Goal: Transaction & Acquisition: Purchase product/service

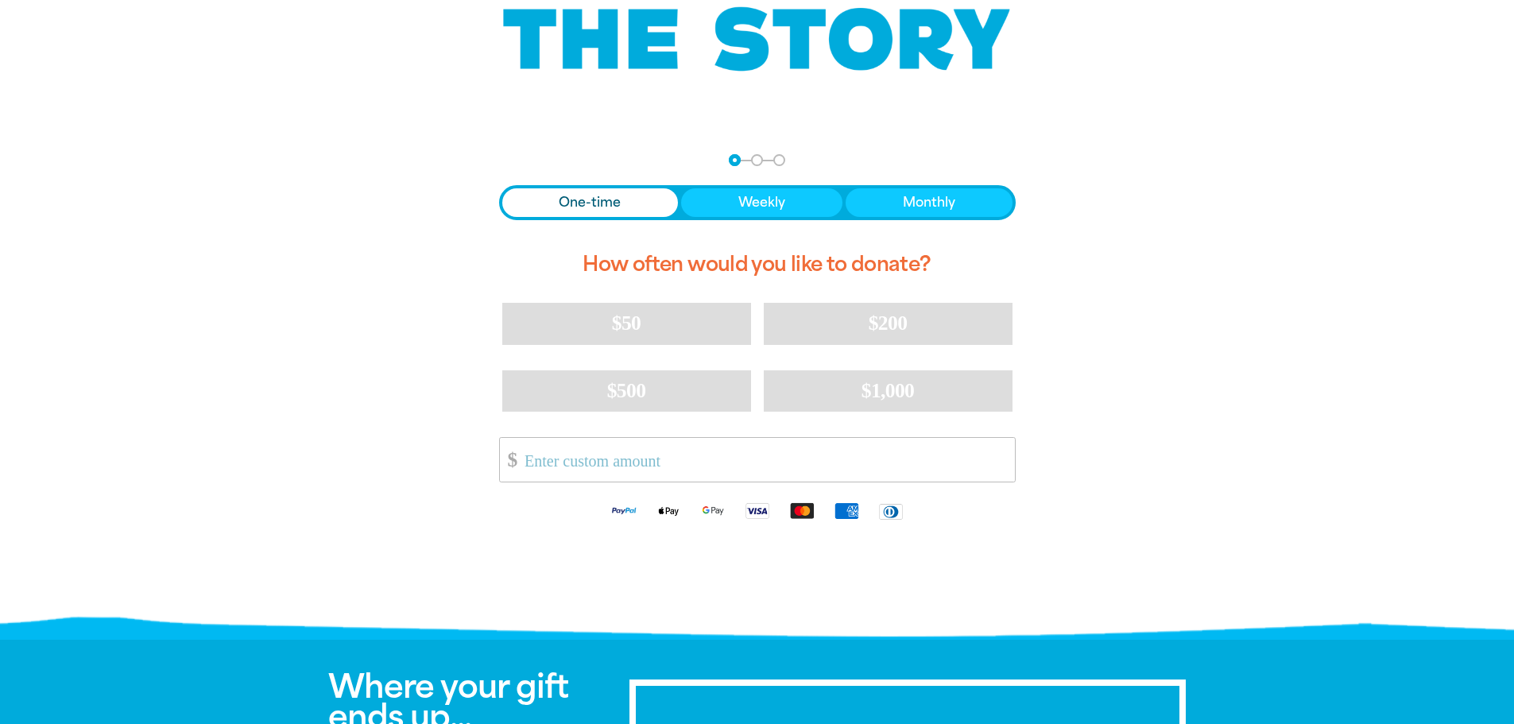
scroll to position [318, 0]
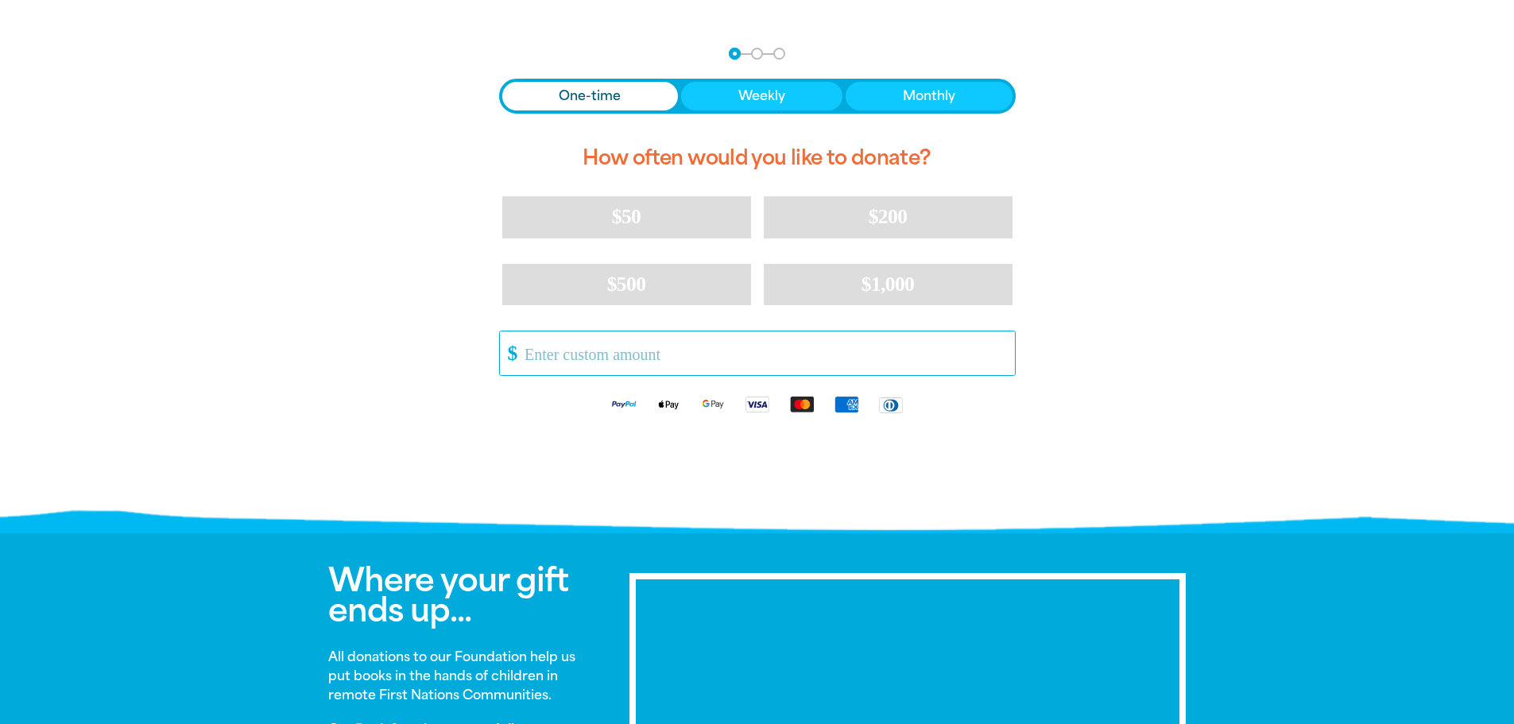
click at [651, 357] on input "Other Amount" at bounding box center [764, 353] width 501 height 44
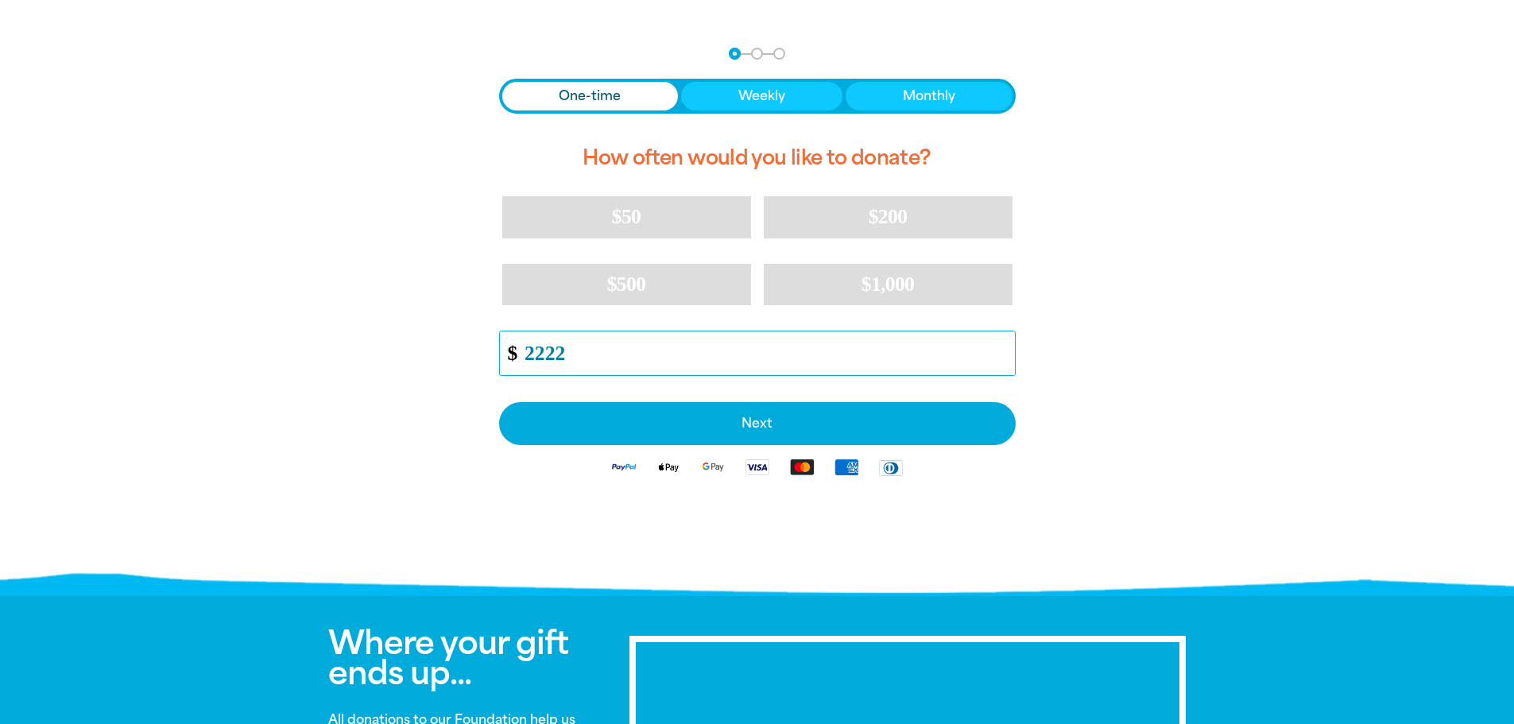
type input "2222"
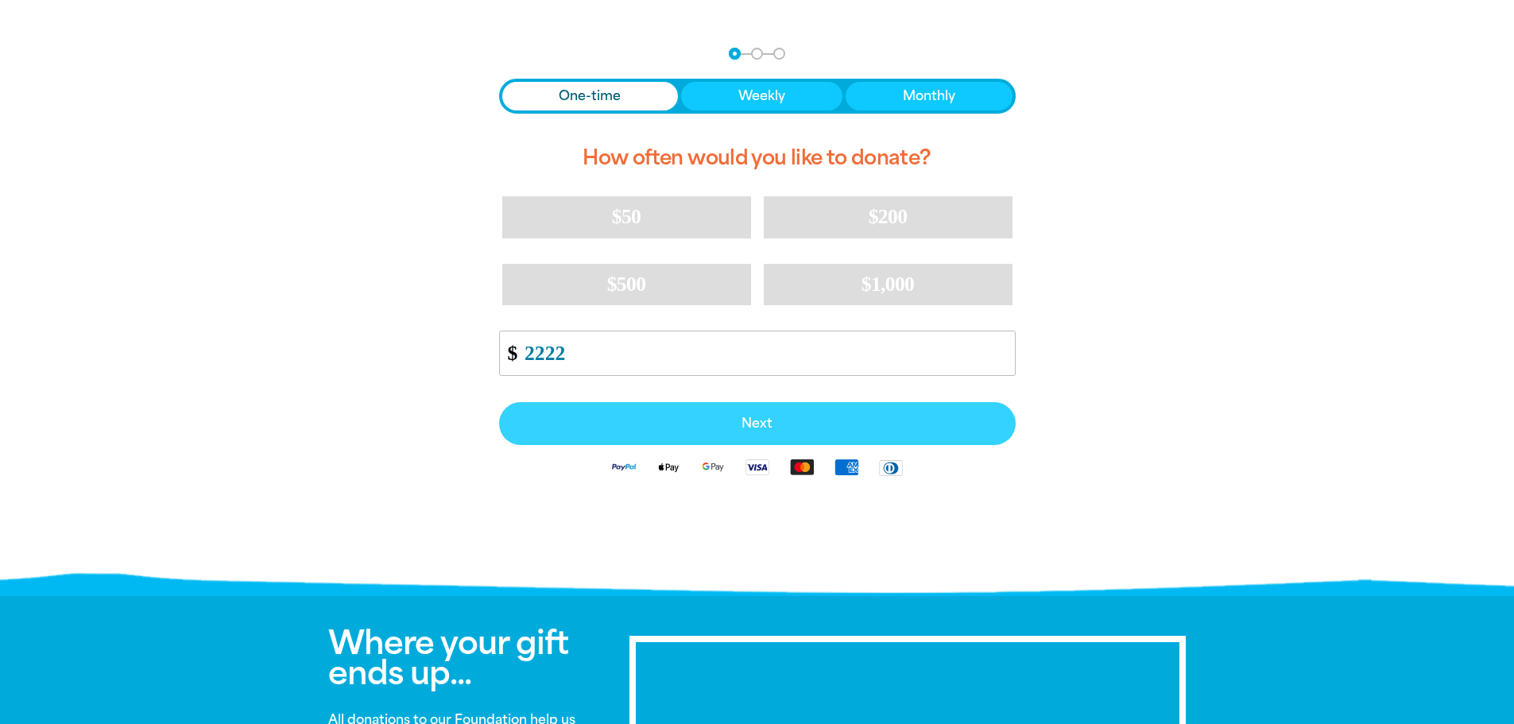
click at [696, 423] on span "Next" at bounding box center [758, 423] width 482 height 13
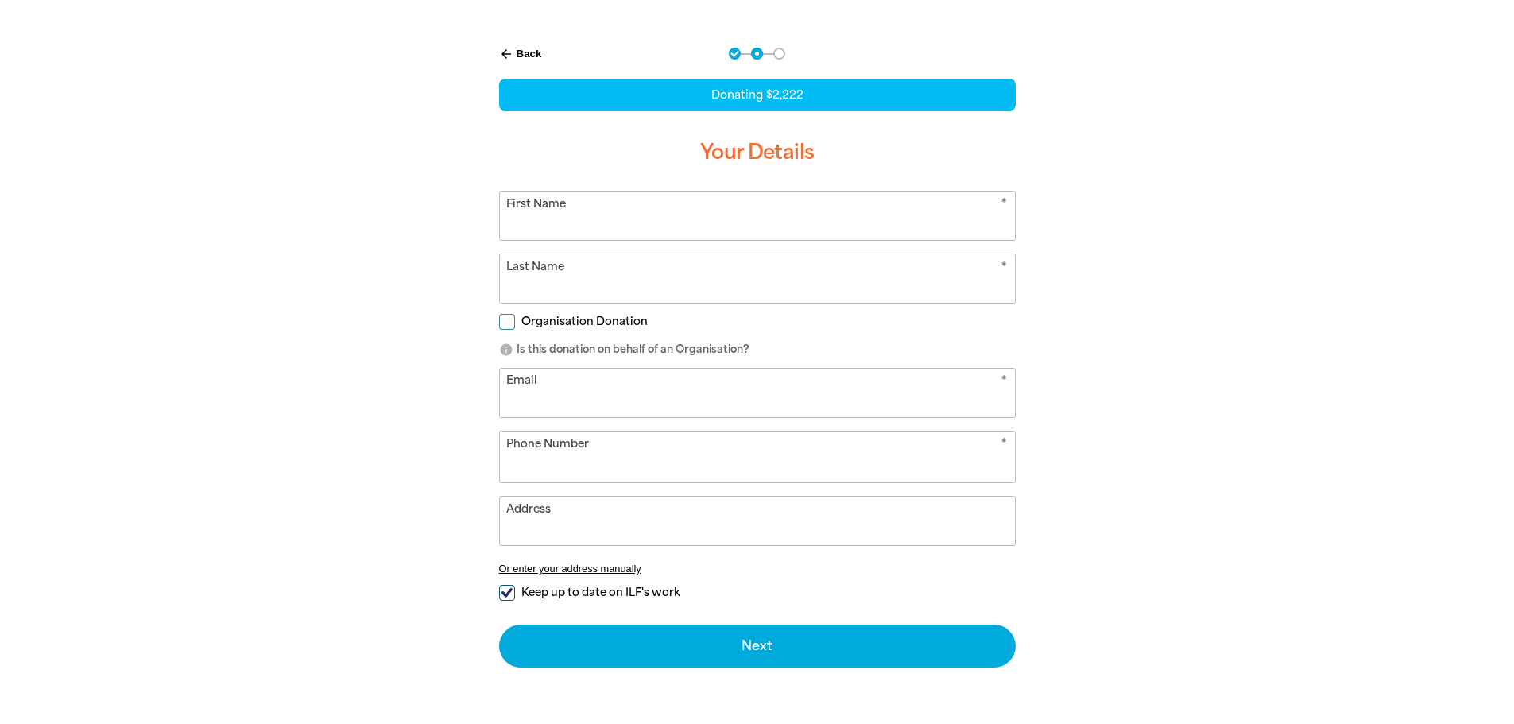
select select "AU"
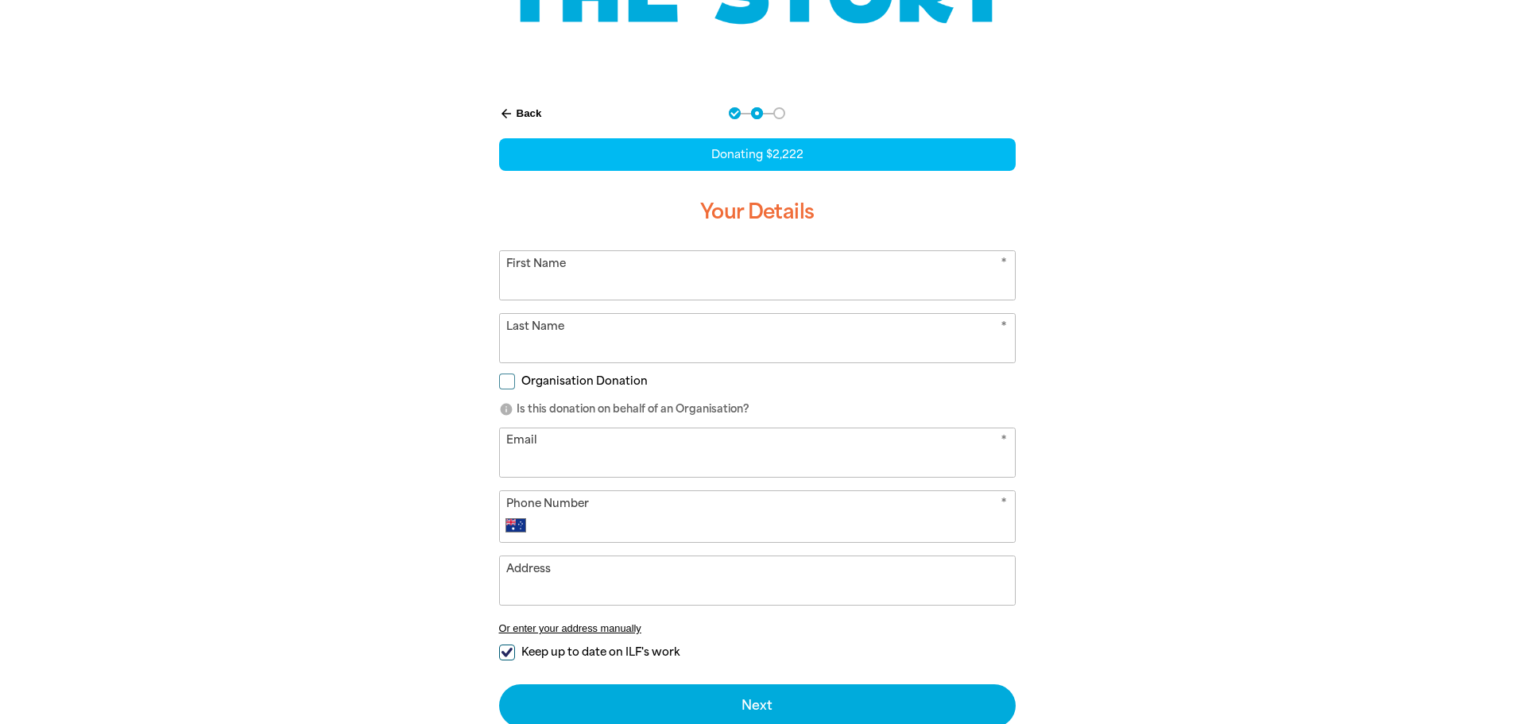
scroll to position [0, 0]
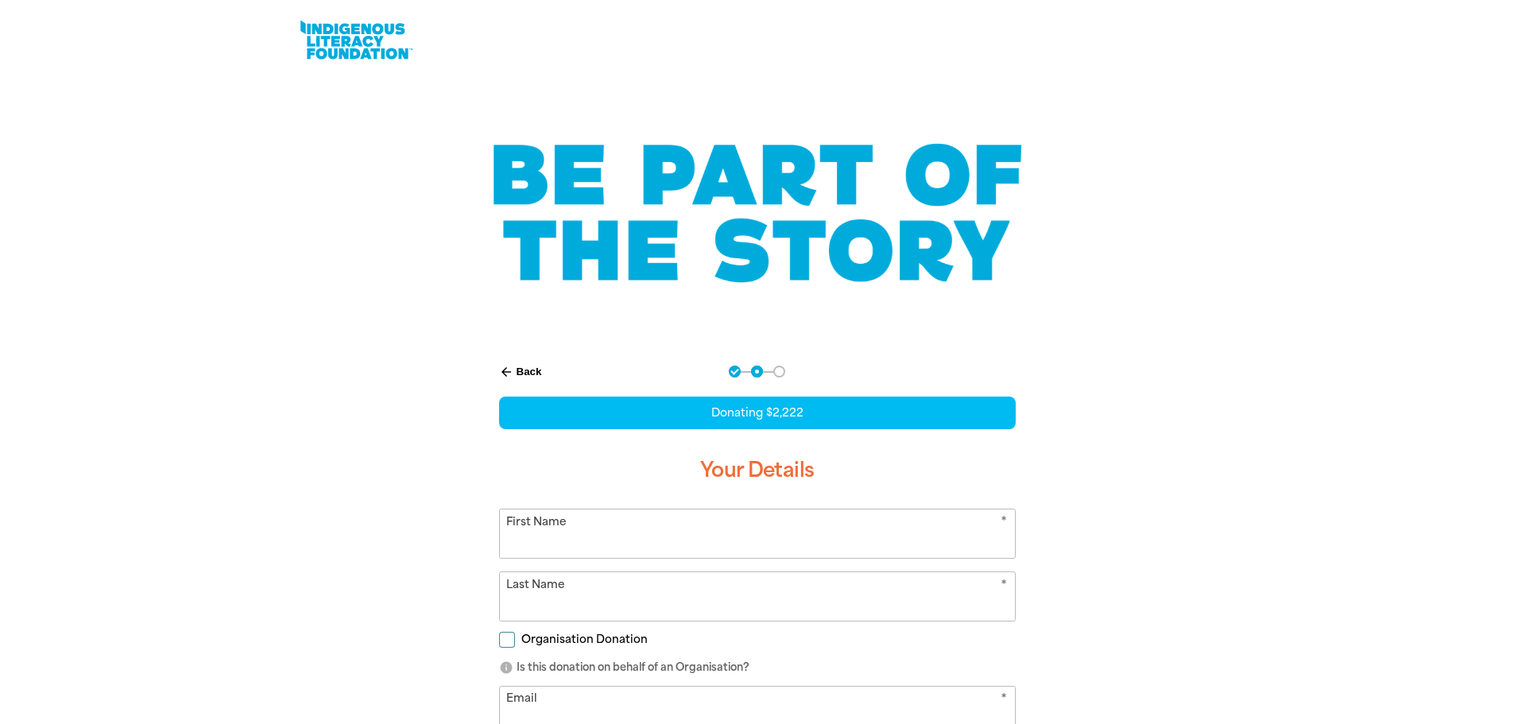
click at [538, 370] on button "arrow_back Back" at bounding box center [521, 372] width 56 height 27
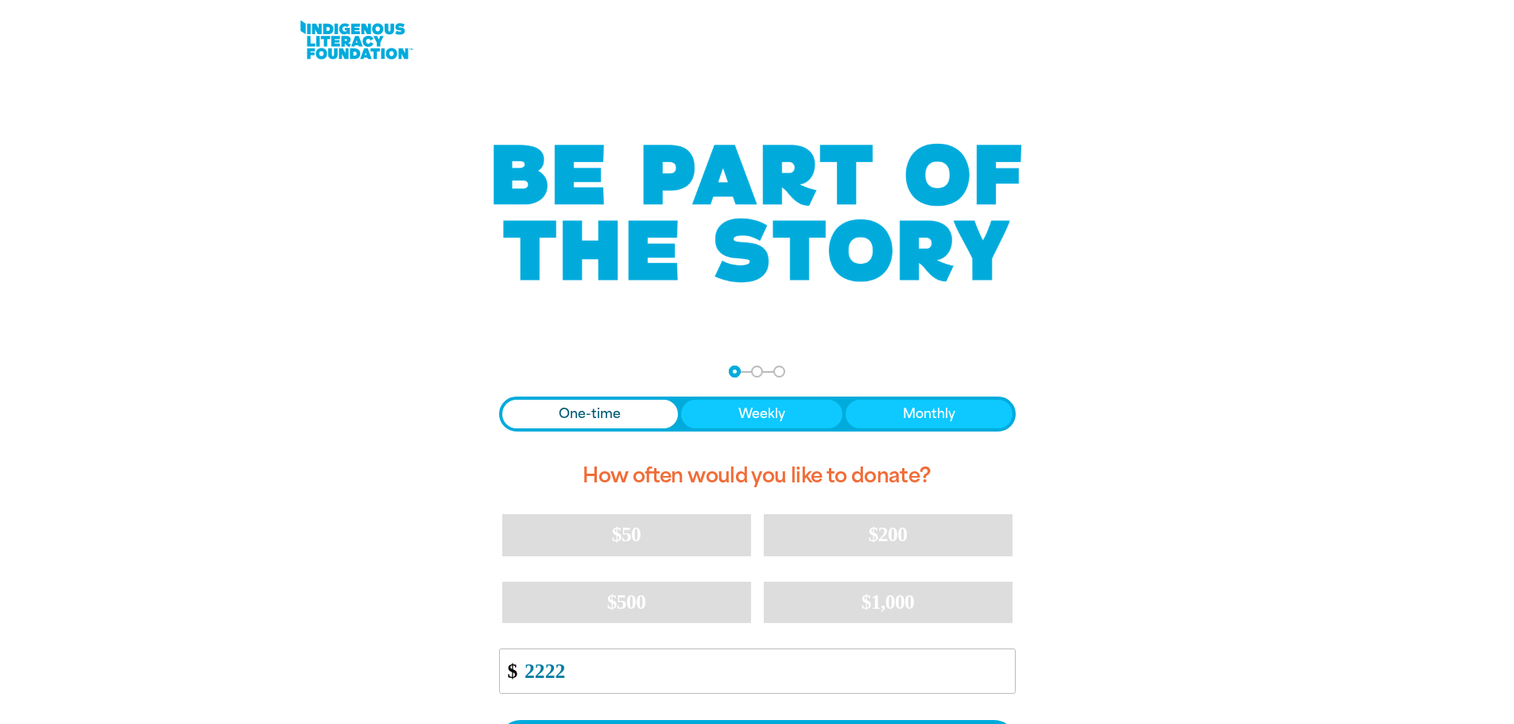
click at [316, 33] on link at bounding box center [356, 40] width 119 height 48
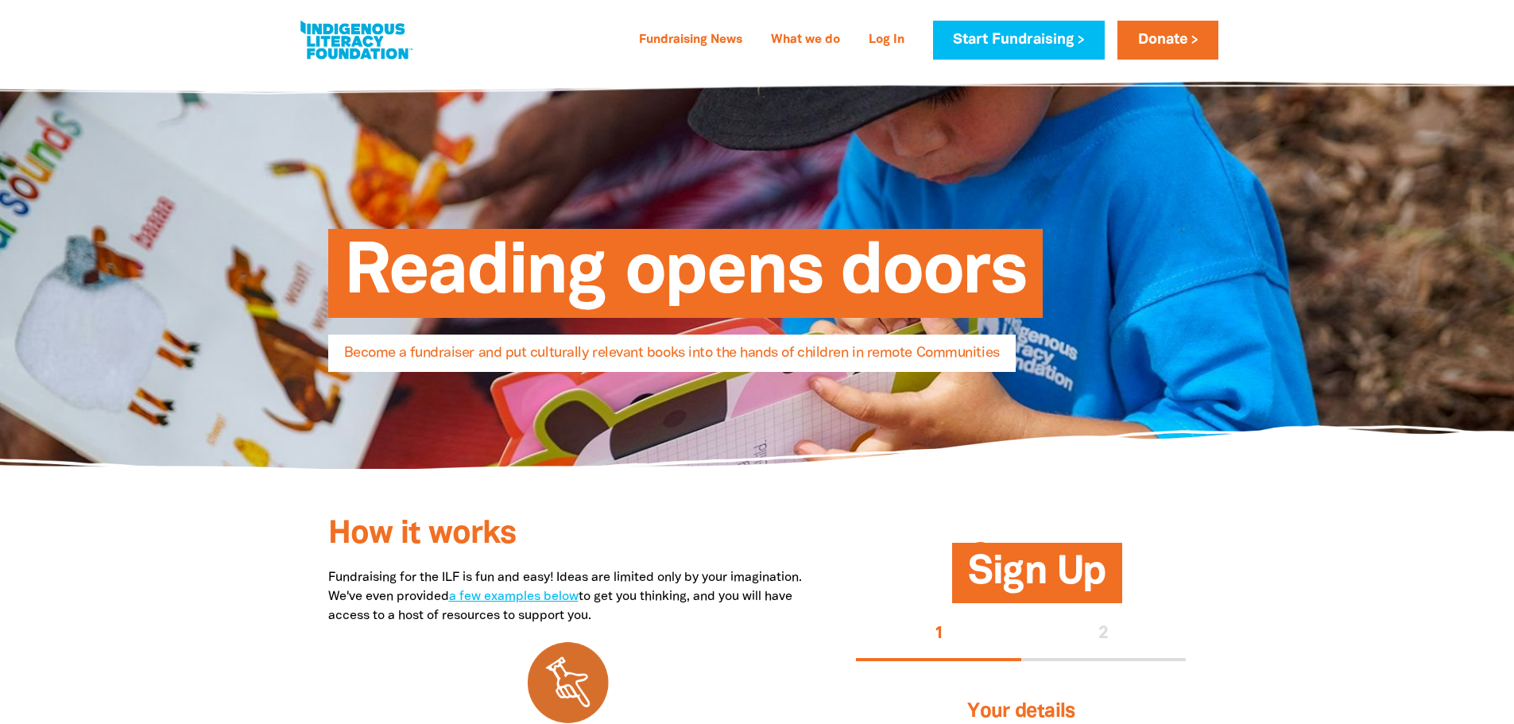
select select "AU"
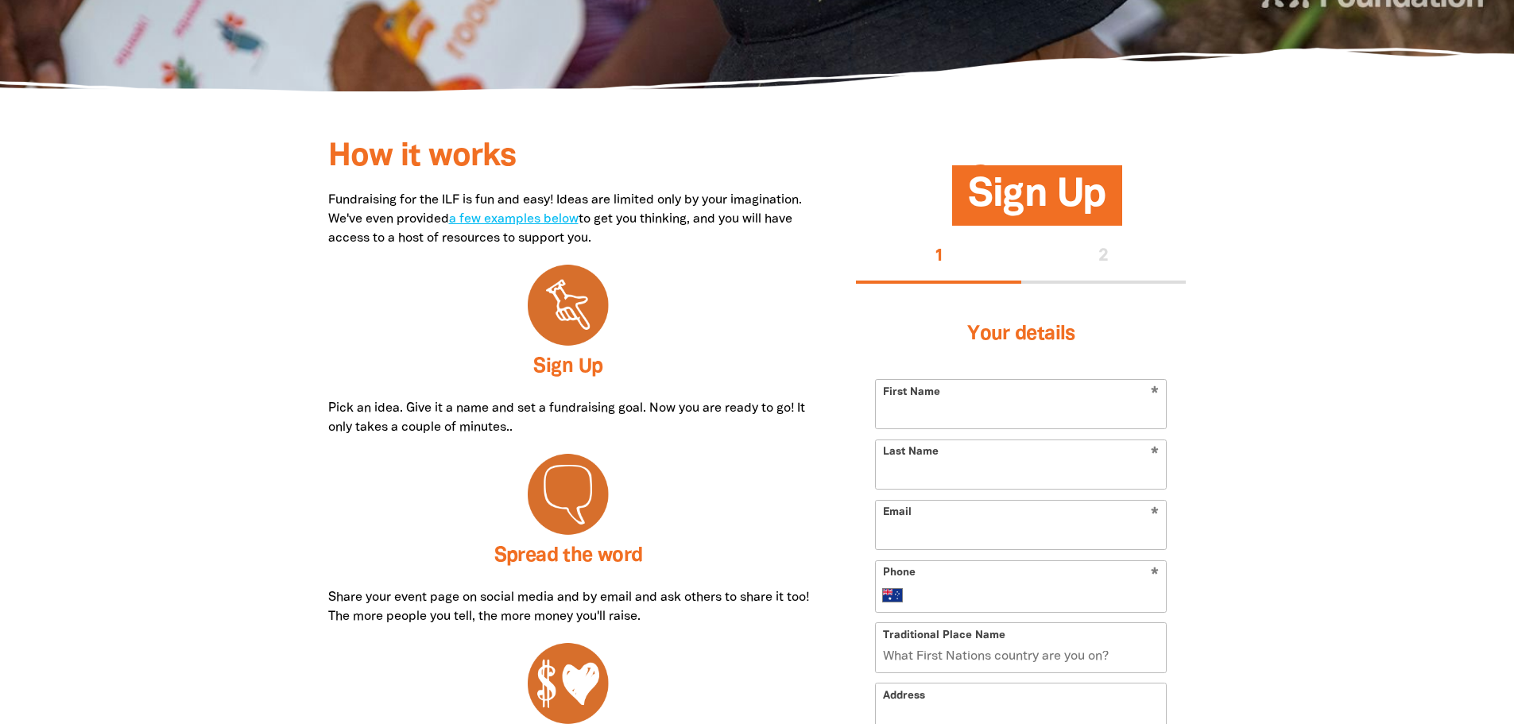
scroll to position [397, 0]
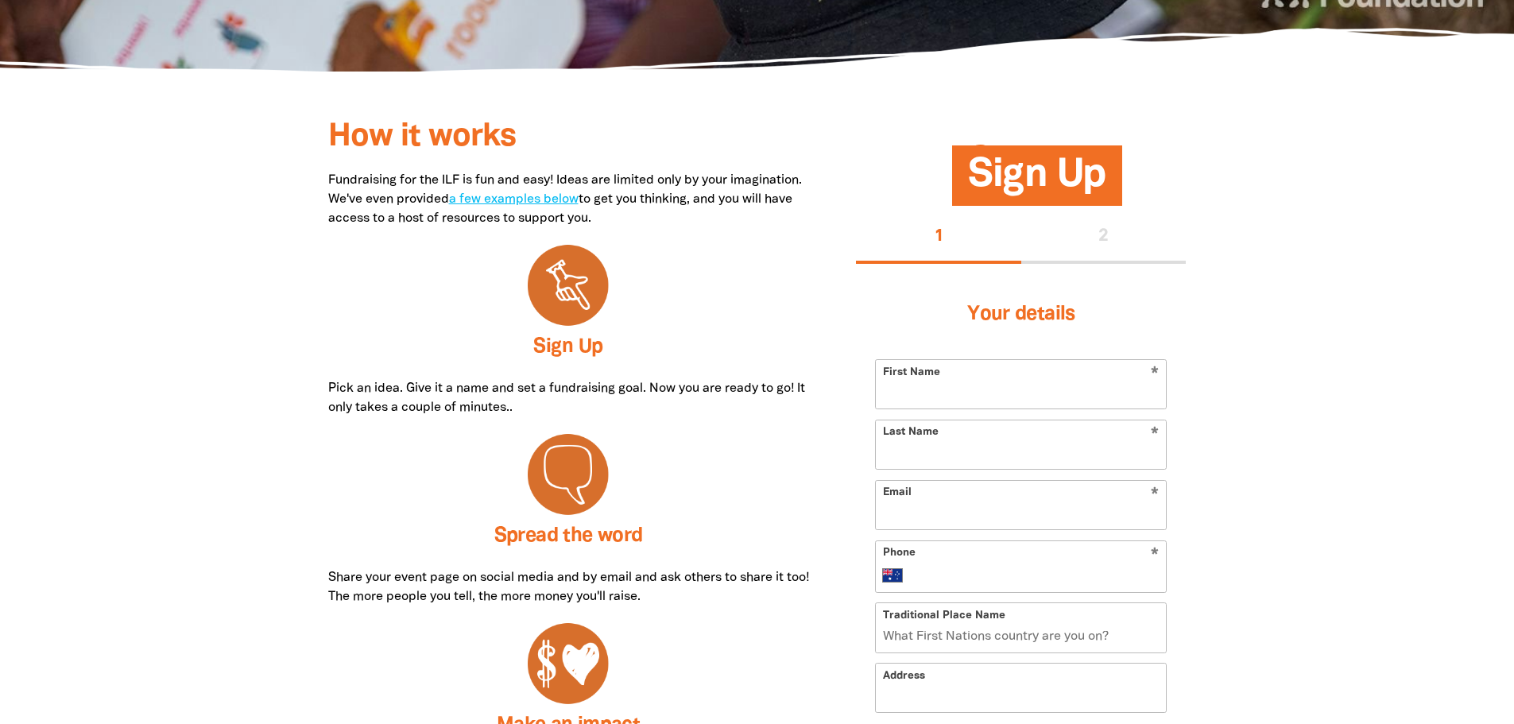
click at [1080, 631] on input "Traditional Place Name" at bounding box center [1021, 627] width 290 height 48
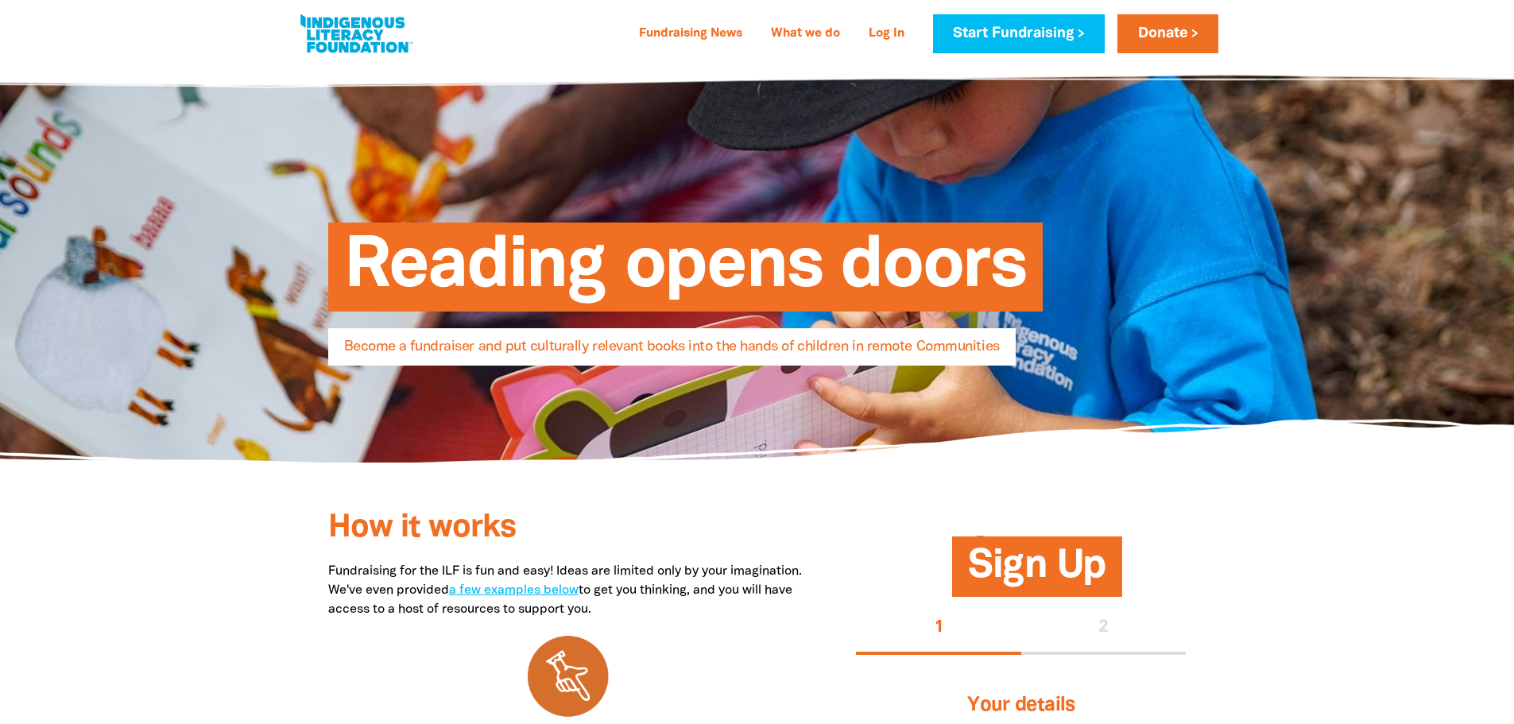
scroll to position [0, 0]
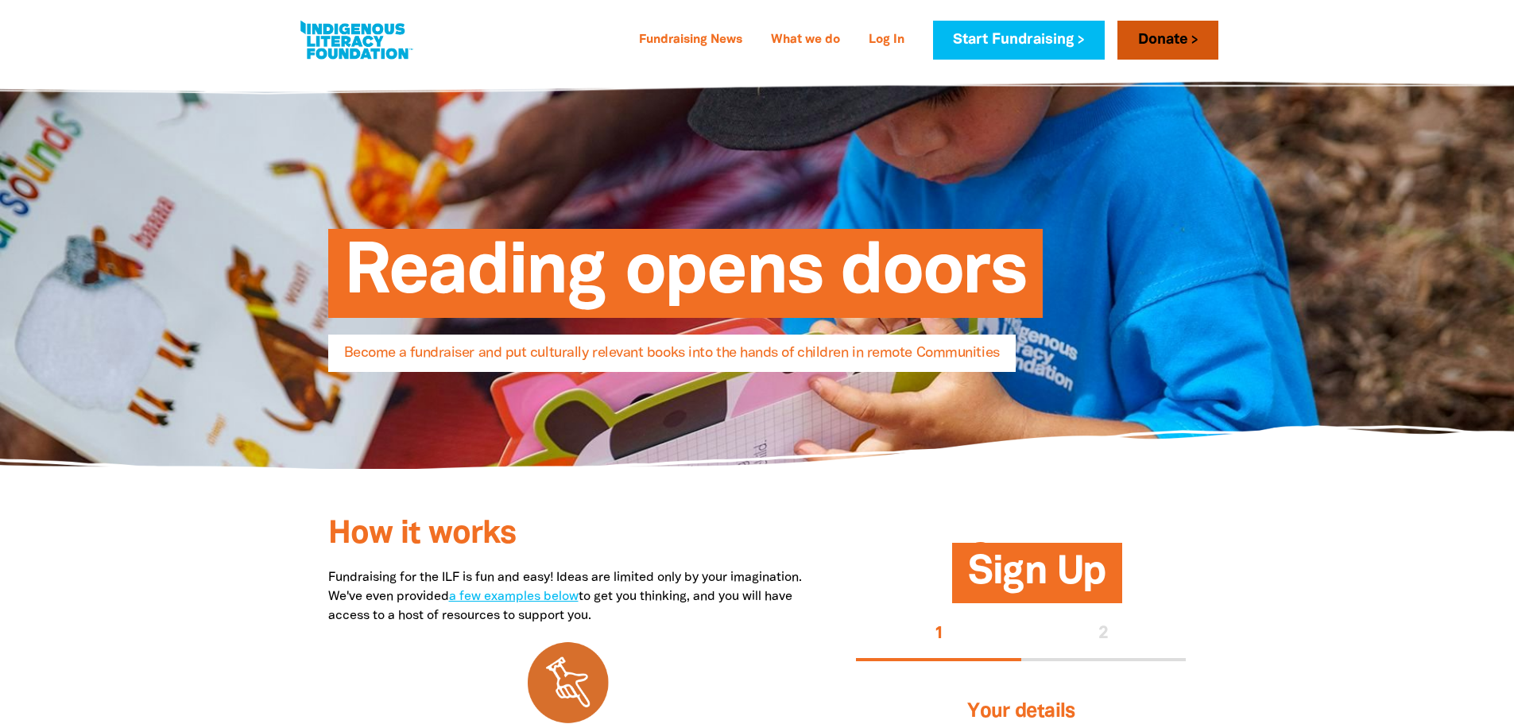
click at [1153, 37] on link "Donate" at bounding box center [1168, 40] width 100 height 39
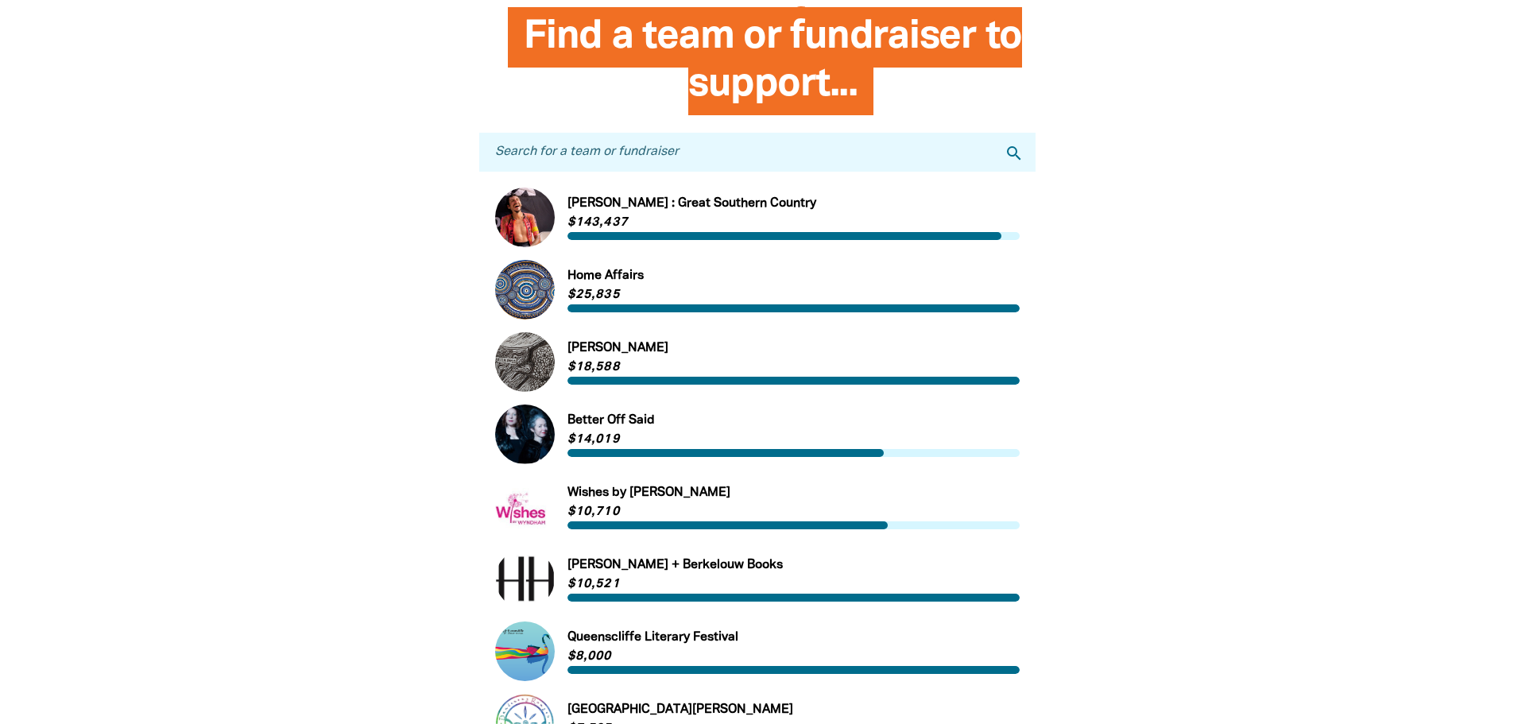
scroll to position [477, 0]
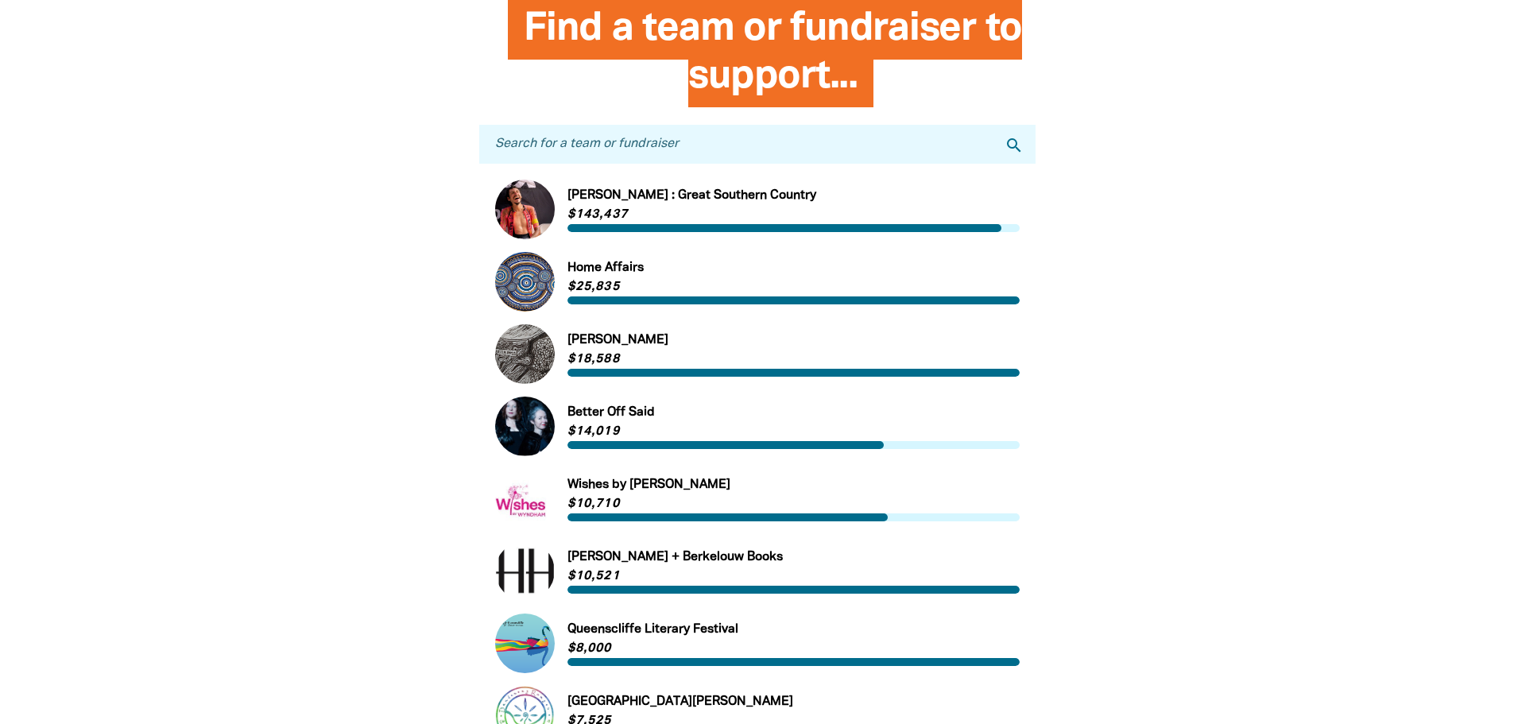
click at [590, 142] on input "Search for a team or fundraiser" at bounding box center [757, 144] width 556 height 39
type input "cornish"
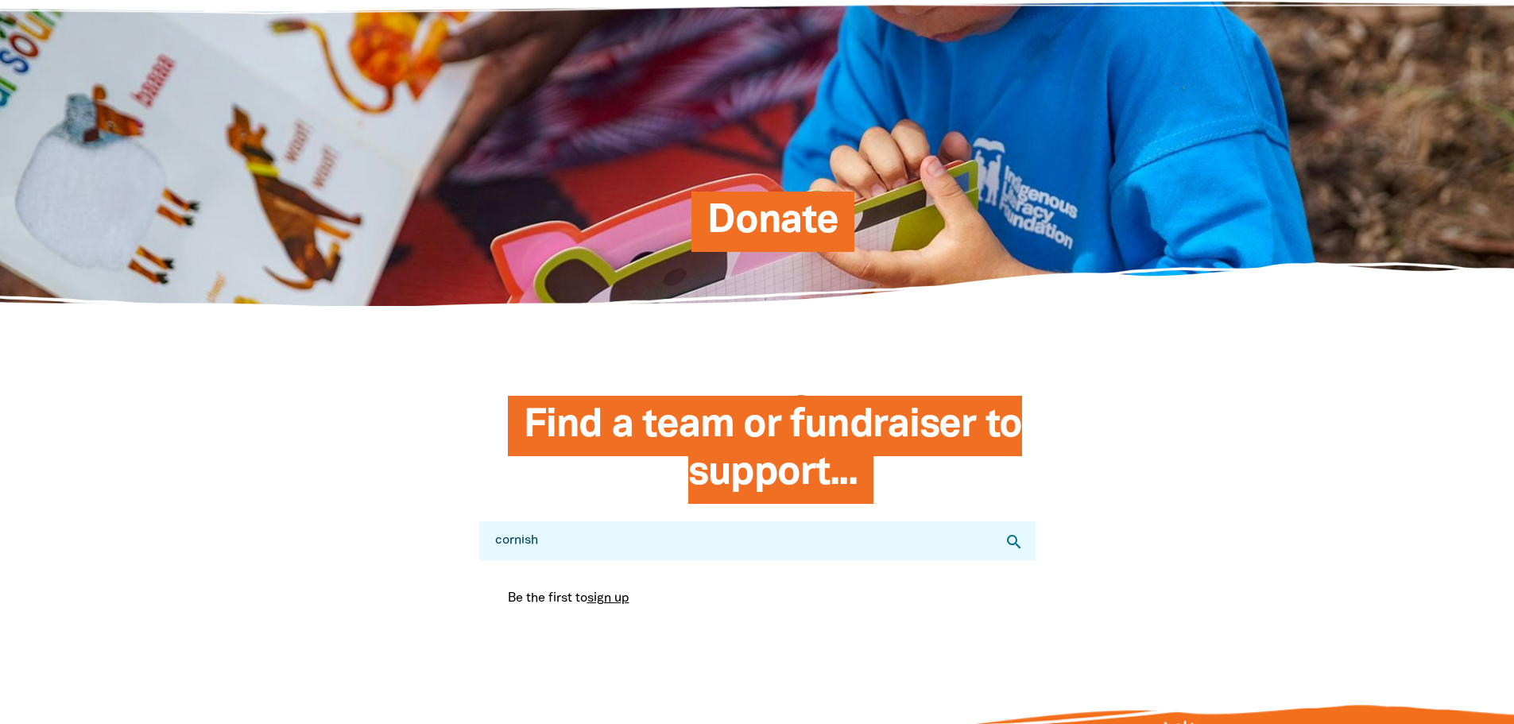
scroll to position [79, 0]
